Goal: Book appointment/travel/reservation

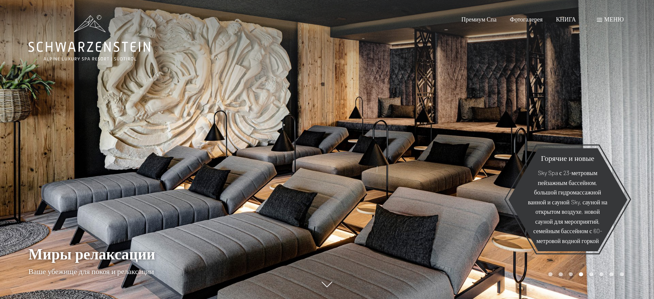
click at [601, 19] on span at bounding box center [599, 20] width 5 height 4
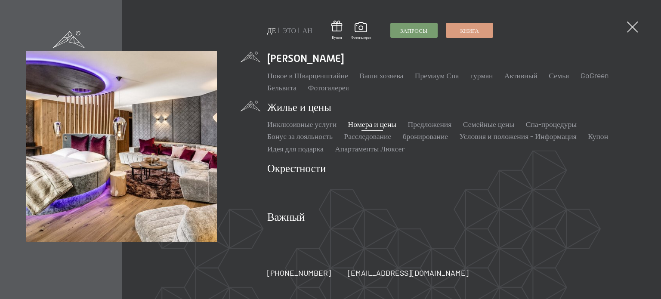
click at [368, 123] on font "Номера и цены" at bounding box center [372, 123] width 49 height 9
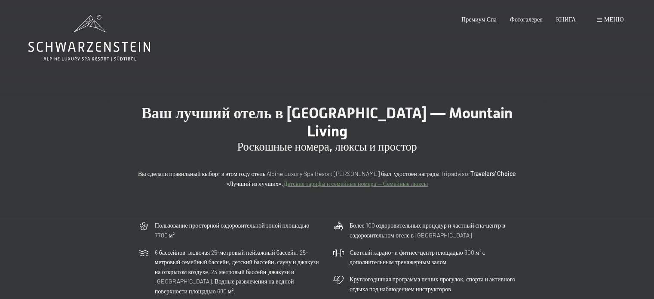
scroll to position [262, 0]
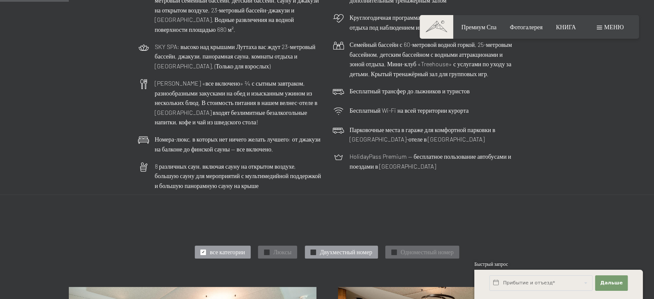
click at [333, 250] on font "Двухместный номер" at bounding box center [346, 251] width 52 height 7
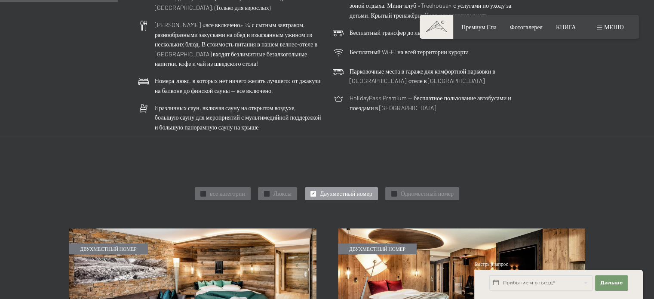
scroll to position [330, 0]
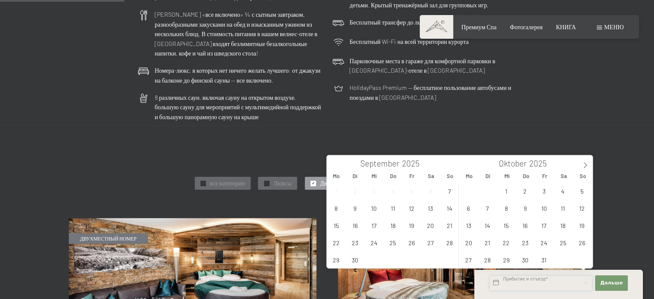
click at [537, 282] on input "text" at bounding box center [541, 282] width 103 height 15
click at [355, 246] on span "23" at bounding box center [355, 242] width 17 height 17
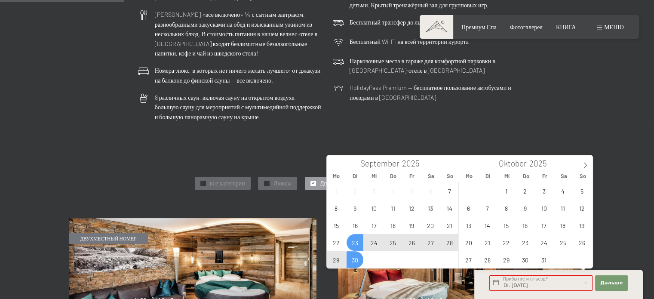
click at [352, 257] on span "30" at bounding box center [355, 259] width 17 height 17
type input "Di. 23.09.2025 - Di. 30.09.2025"
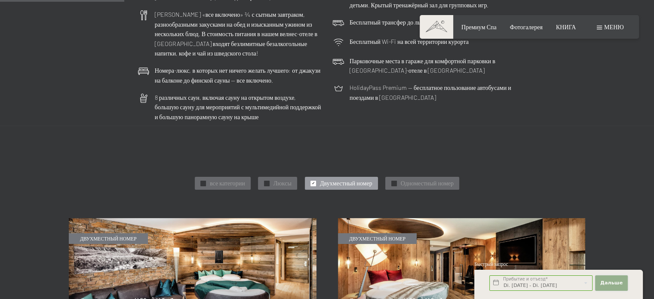
click at [618, 284] on font "Дальше" at bounding box center [612, 283] width 22 height 6
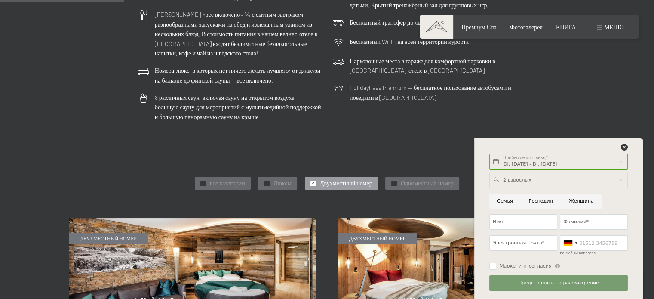
click at [502, 202] on input "Семья" at bounding box center [505, 201] width 31 height 15
radio input "true"
click at [502, 219] on input "Имя" at bounding box center [524, 221] width 68 height 15
type input "Alexander"
type input "Goldberg"
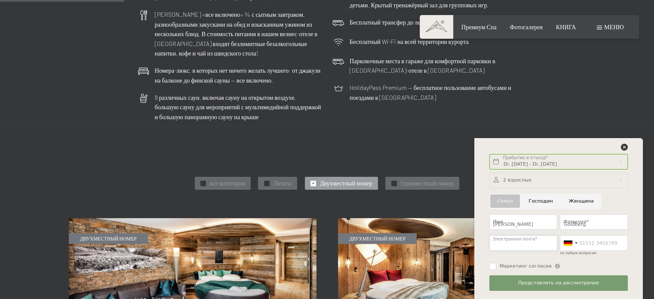
type input "alec.goldberg@gmail.com"
type input "0545597602"
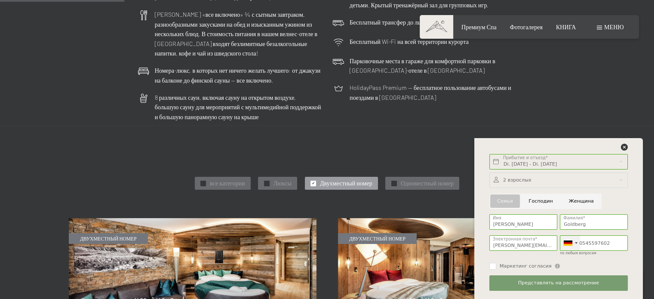
click at [576, 241] on div at bounding box center [571, 243] width 20 height 15
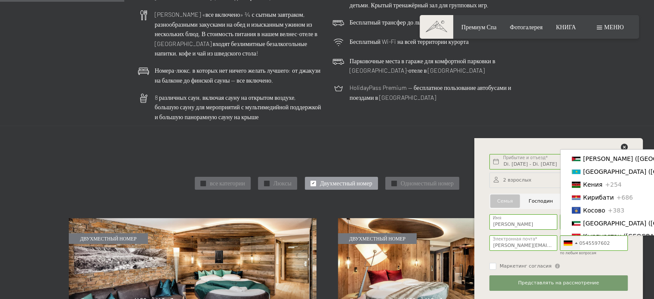
scroll to position [1477, 0]
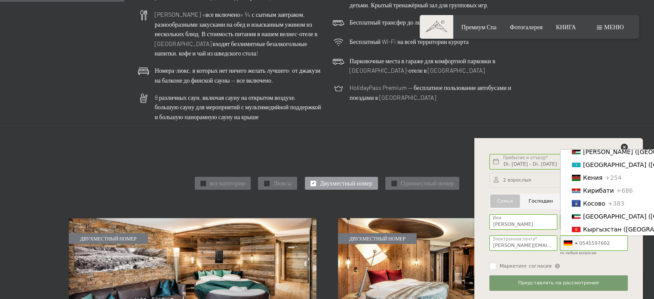
click at [600, 91] on font "Israel (ישראל‎)" at bounding box center [603, 87] width 40 height 7
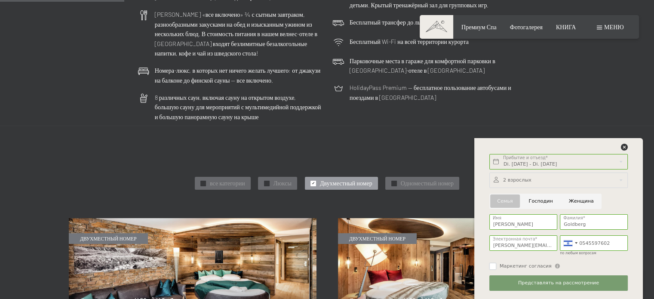
click at [496, 267] on input "Маркетинг согласия" at bounding box center [493, 266] width 7 height 7
click at [489, 266] on div "Маркетинг согласия Der Unterfertigte, der die Aufklärung laut Link gelesen und …" at bounding box center [558, 266] width 141 height 14
click at [493, 266] on input "Маркетинг согласия" at bounding box center [493, 266] width 7 height 7
checkbox input "false"
click at [529, 281] on font "Представлять на рассмотрение" at bounding box center [558, 283] width 81 height 6
